Goal: Information Seeking & Learning: Understand process/instructions

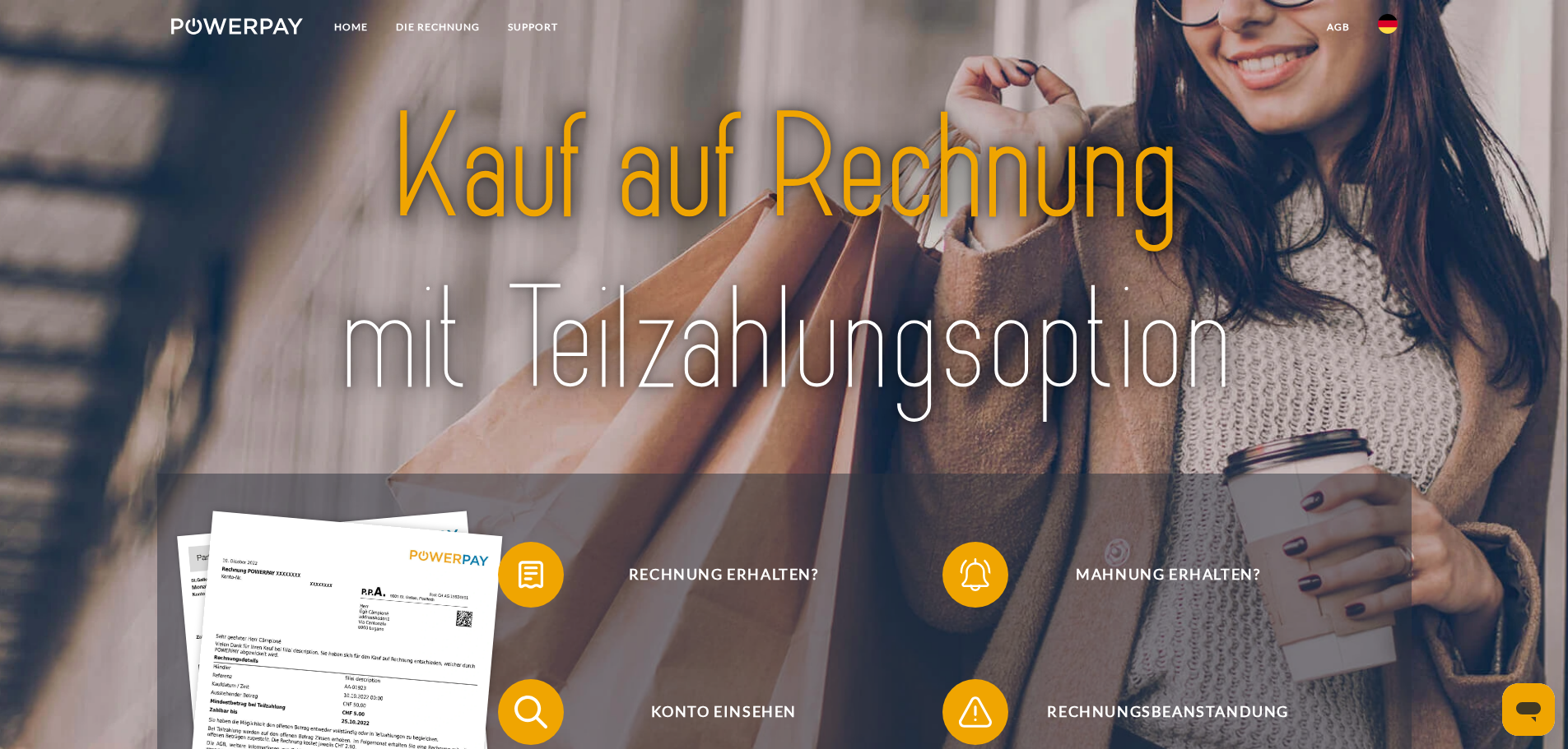
click at [1389, 22] on img at bounding box center [1388, 24] width 20 height 20
click at [1390, 118] on img at bounding box center [1388, 120] width 20 height 20
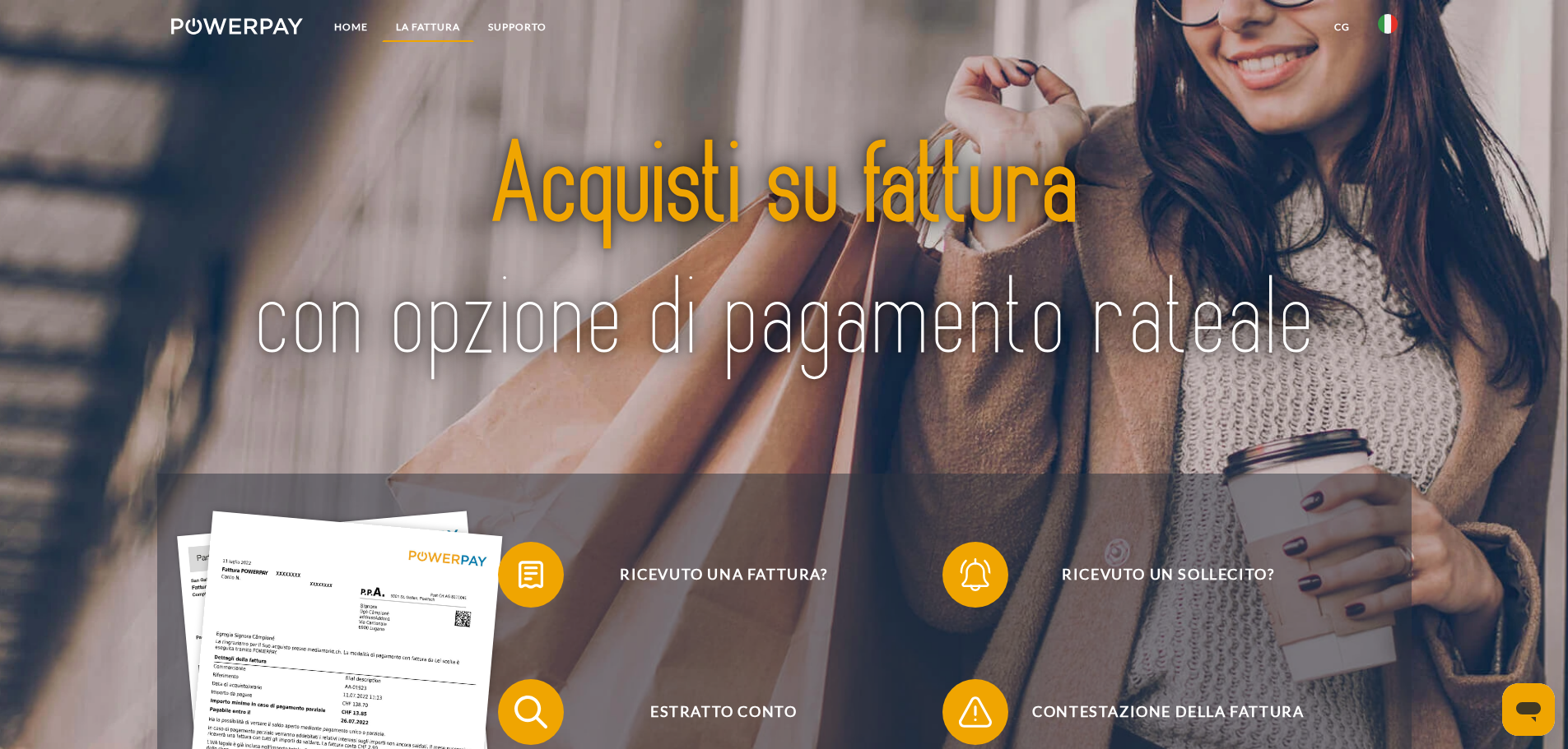
click at [450, 33] on link "LA FATTURA" at bounding box center [428, 27] width 92 height 30
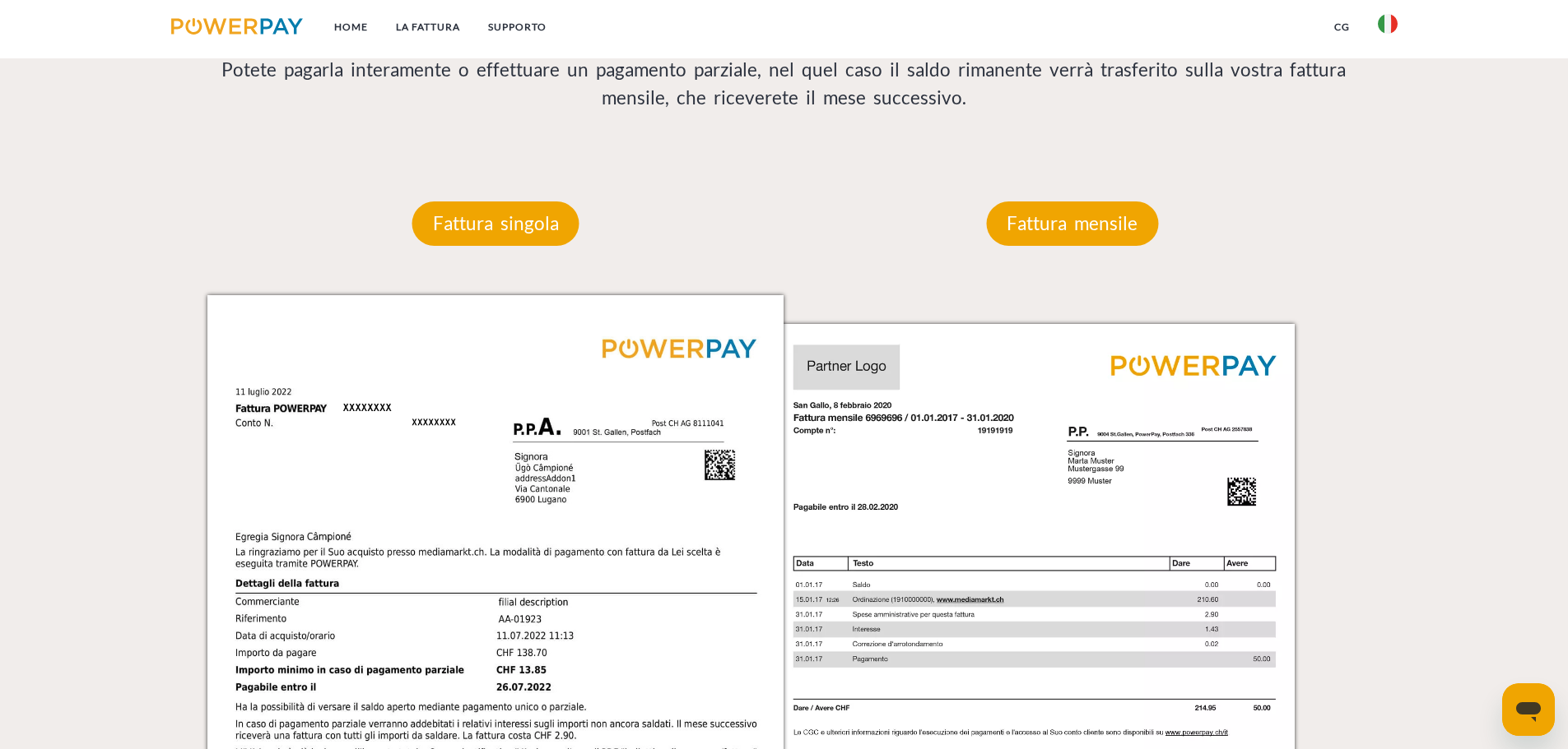
scroll to position [1403, 0]
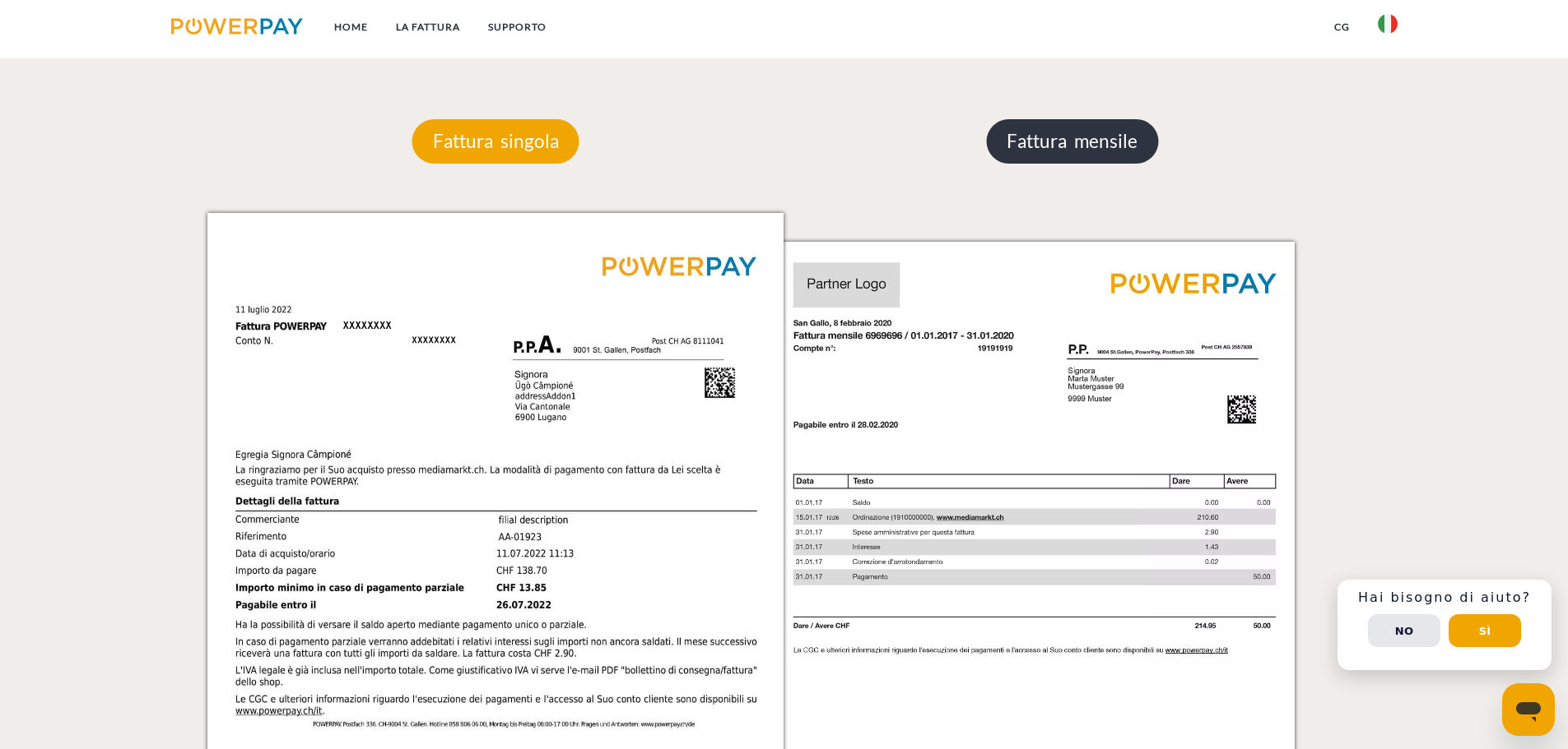
click at [1076, 145] on p "Fattura mensile" at bounding box center [1072, 141] width 172 height 44
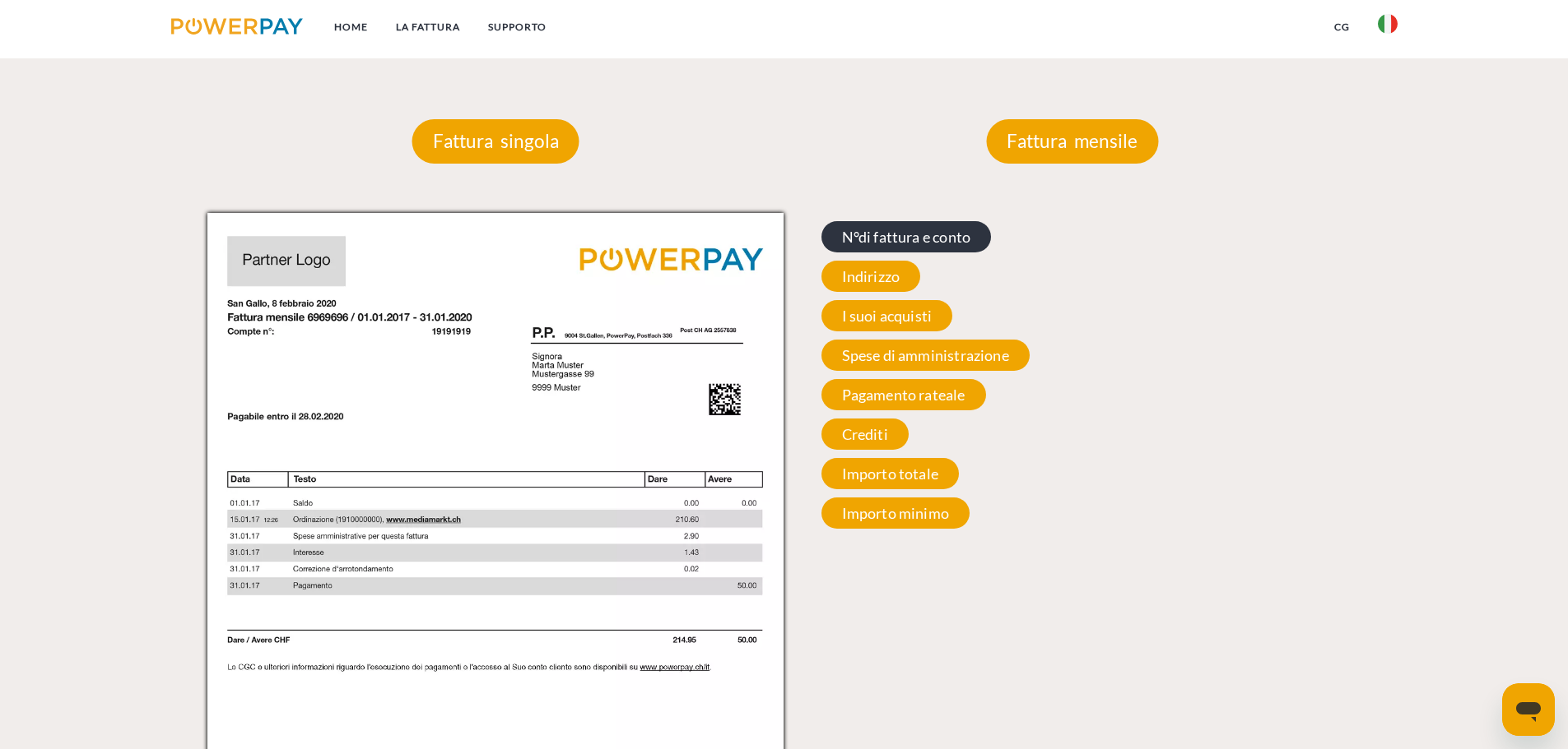
click at [923, 242] on span "N°di fattura e conto" at bounding box center [906, 237] width 170 height 32
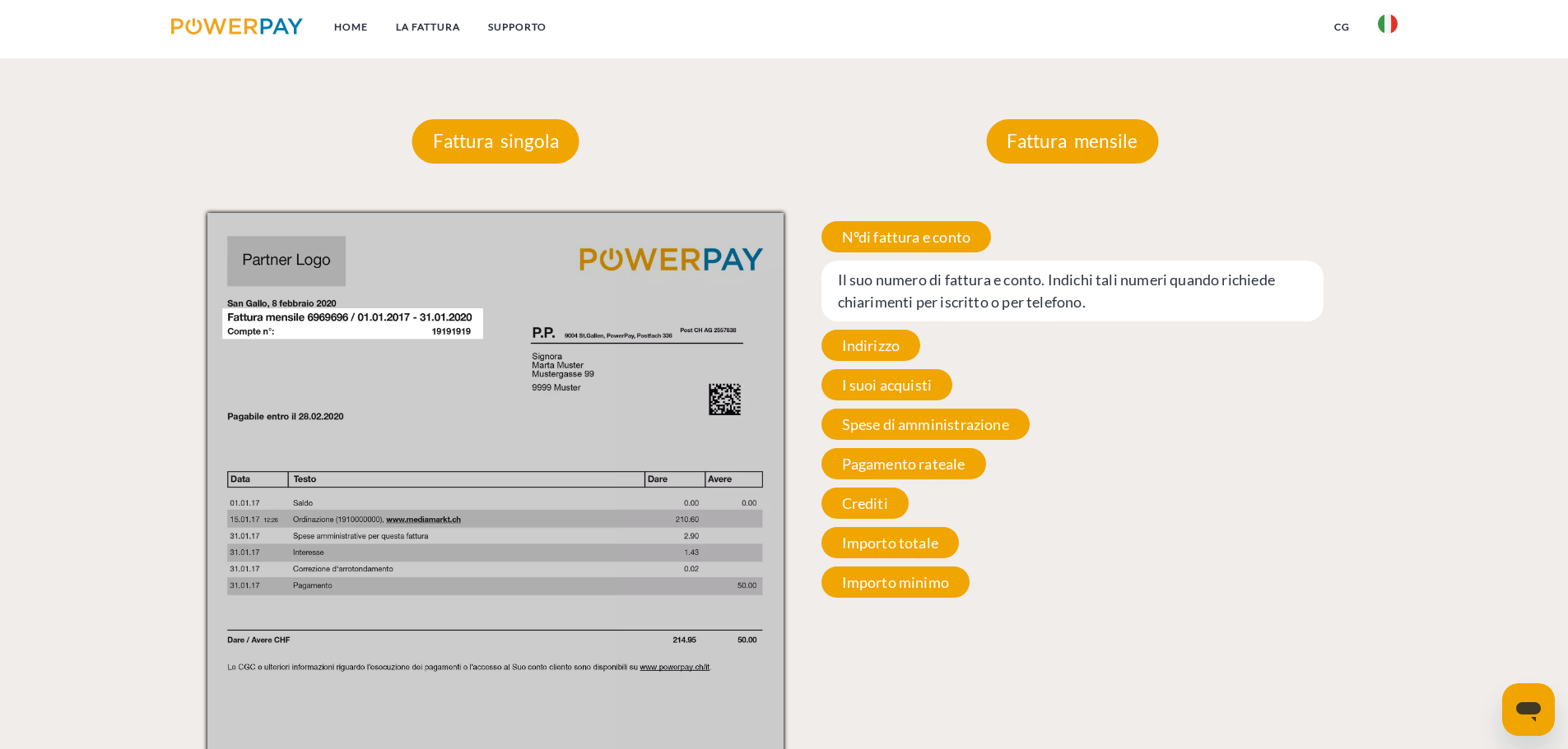
click at [922, 285] on span "Il suo numero di fattura e conto. Indichi tali numeri quando richiede chiarimen…" at bounding box center [1073, 292] width 503 height 61
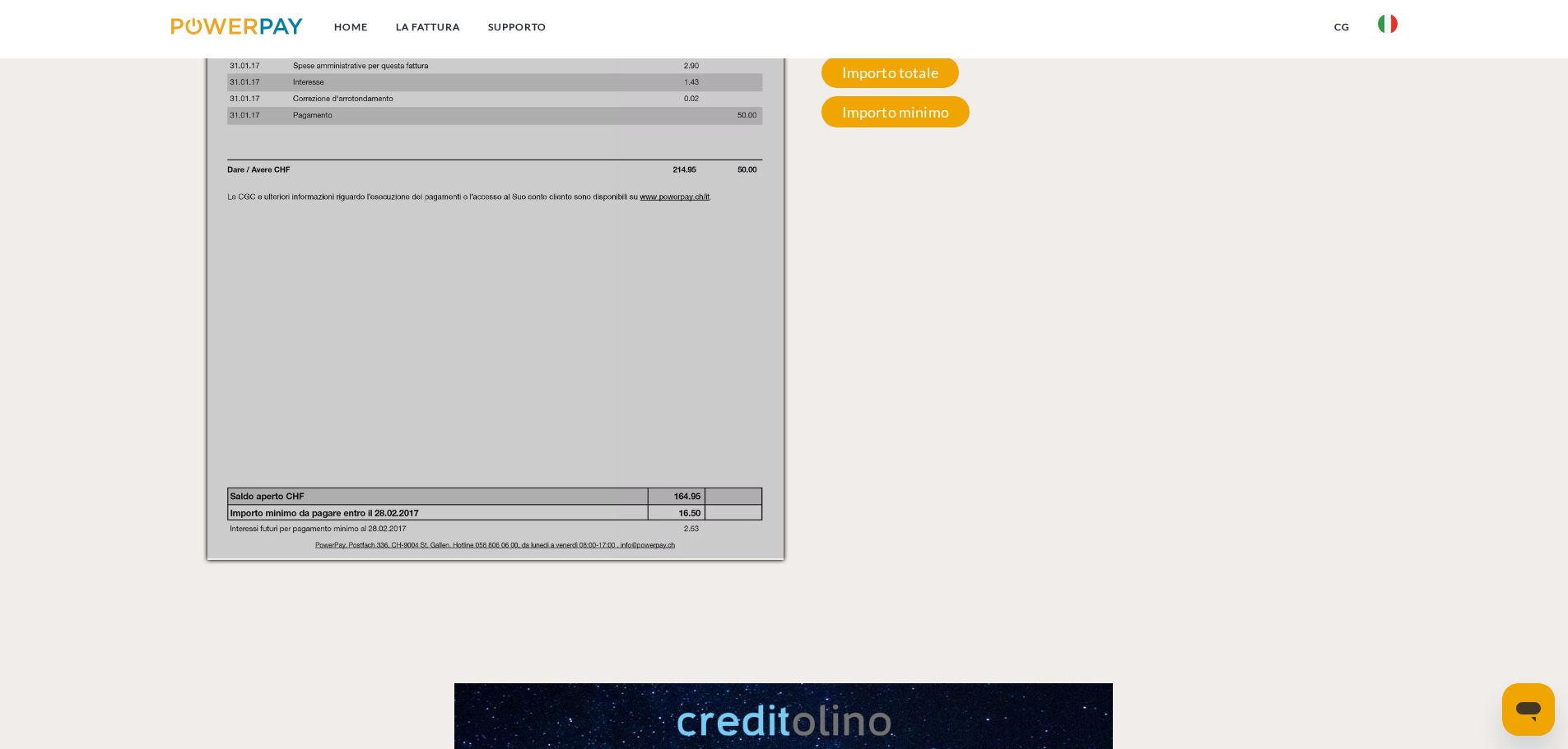
scroll to position [1732, 0]
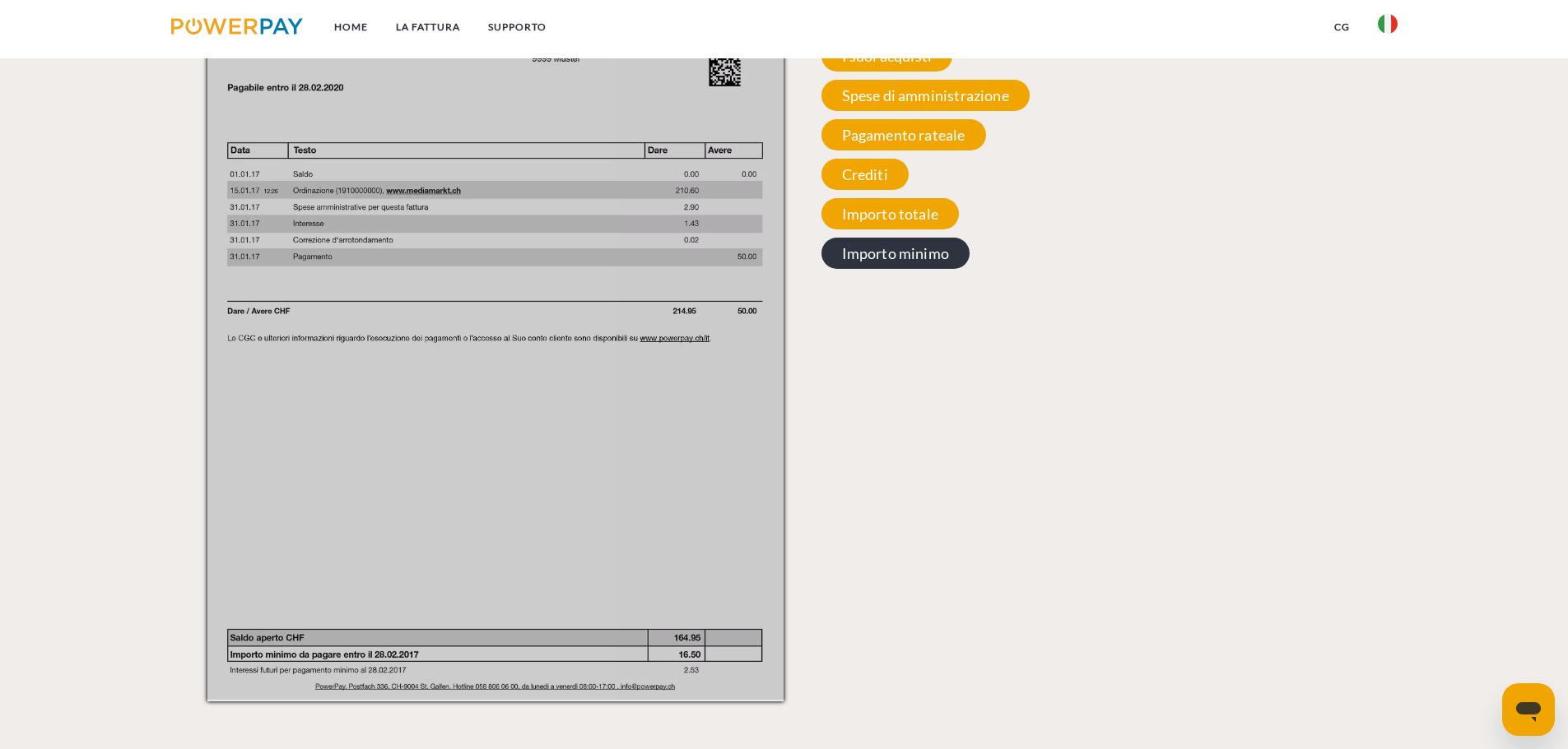
click at [901, 257] on span "Importo minimo" at bounding box center [895, 253] width 149 height 32
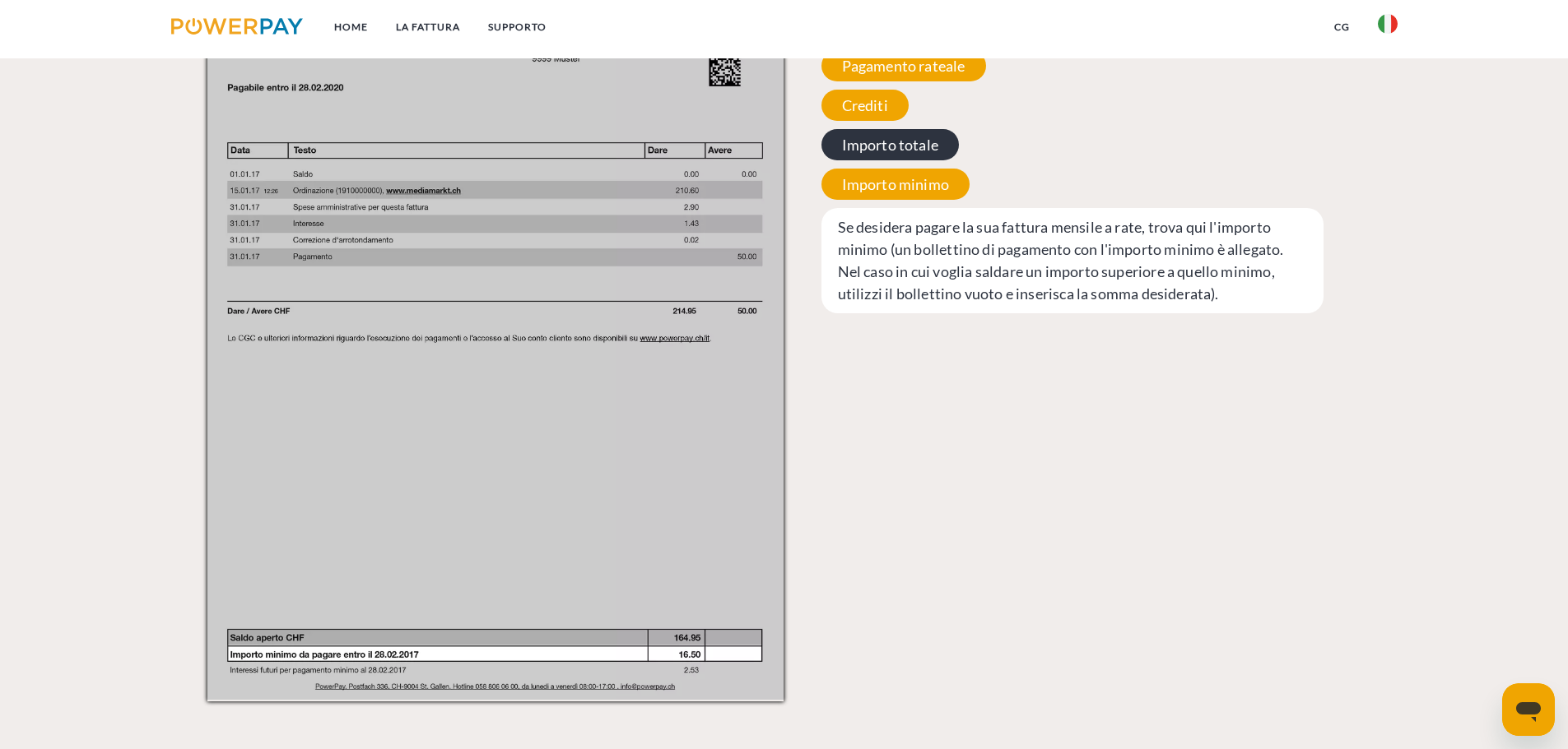
click at [907, 157] on span "Importo totale" at bounding box center [891, 144] width 139 height 32
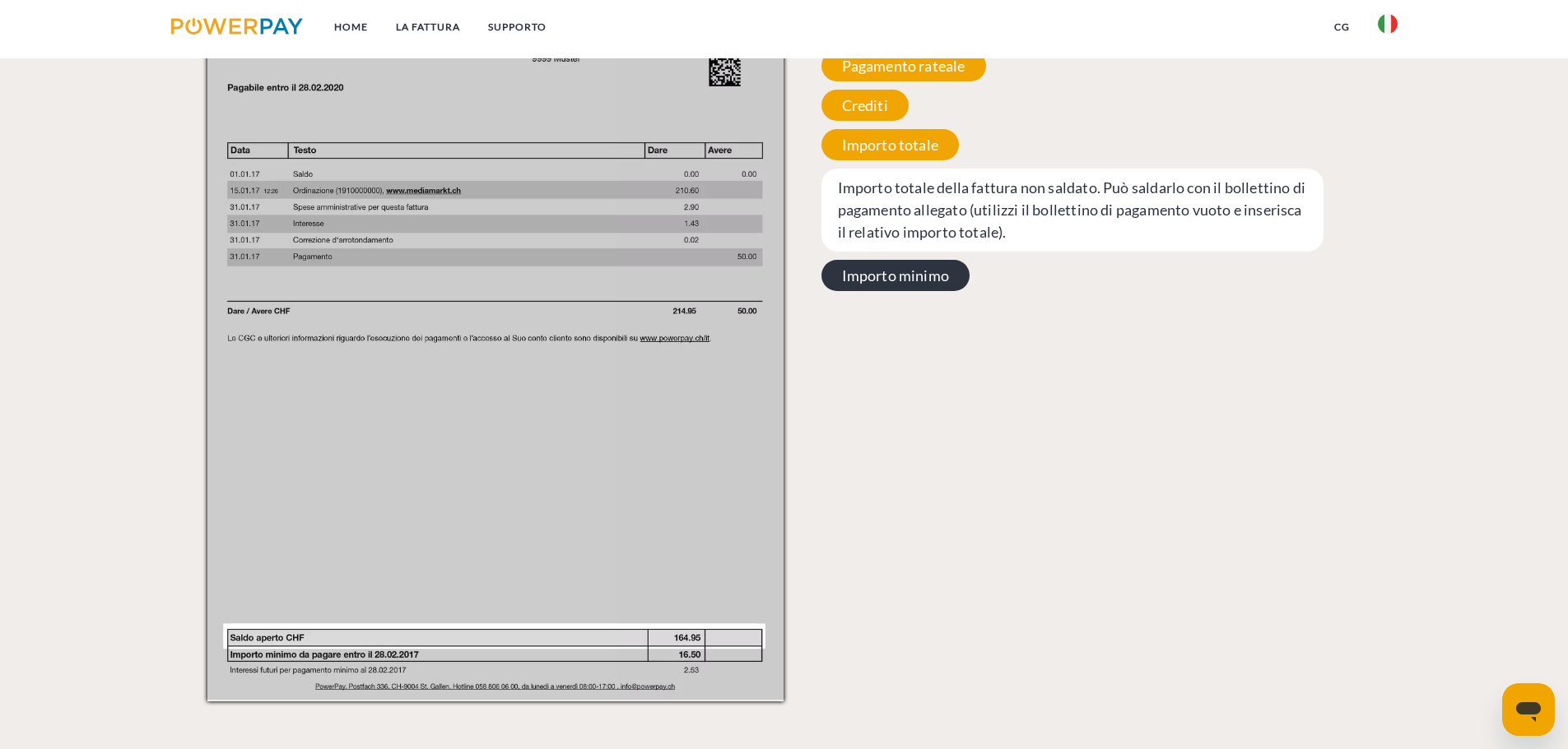
click at [920, 282] on span "Importo minimo" at bounding box center [895, 275] width 149 height 32
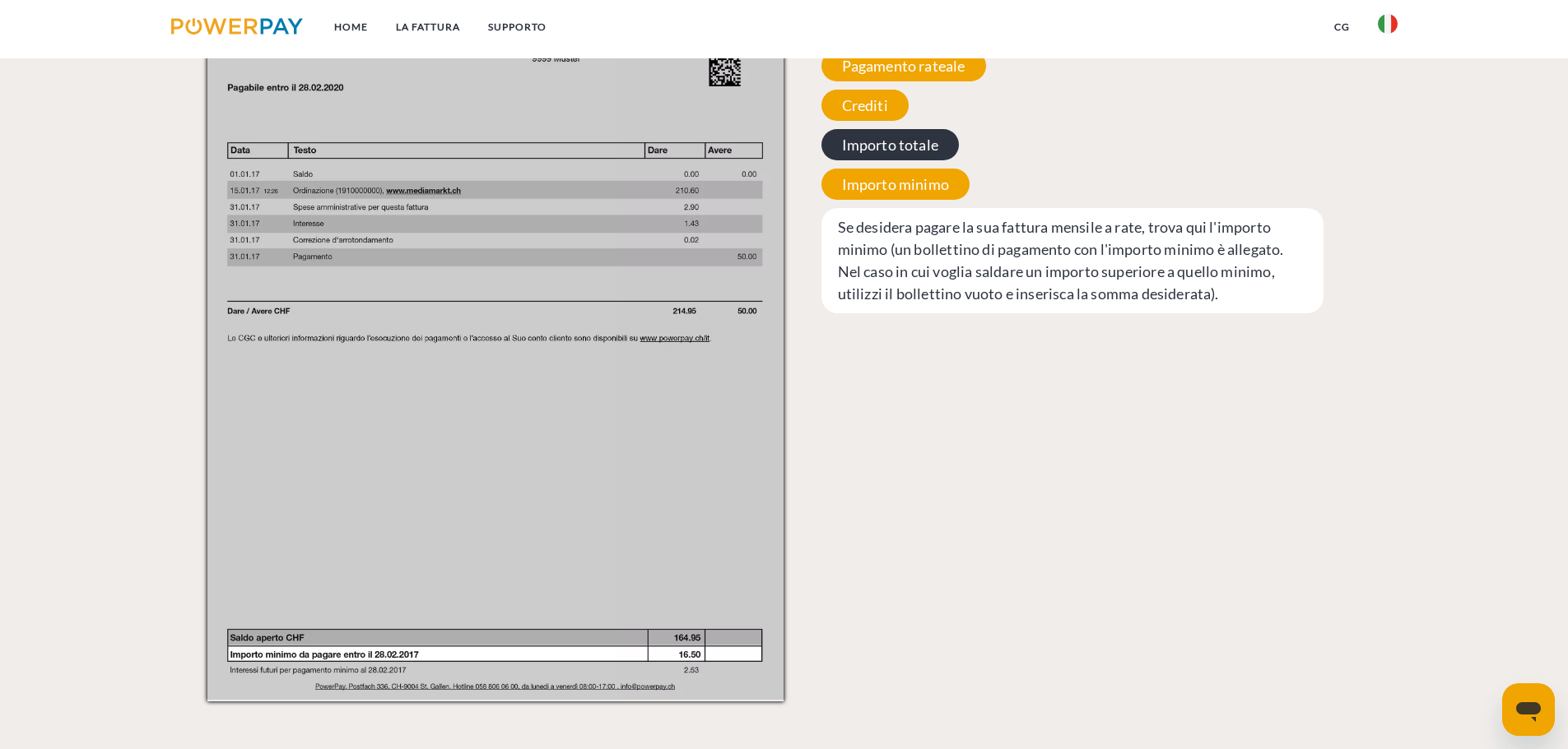
click at [889, 152] on span "Importo totale" at bounding box center [891, 144] width 139 height 32
